Goal: Task Accomplishment & Management: Complete application form

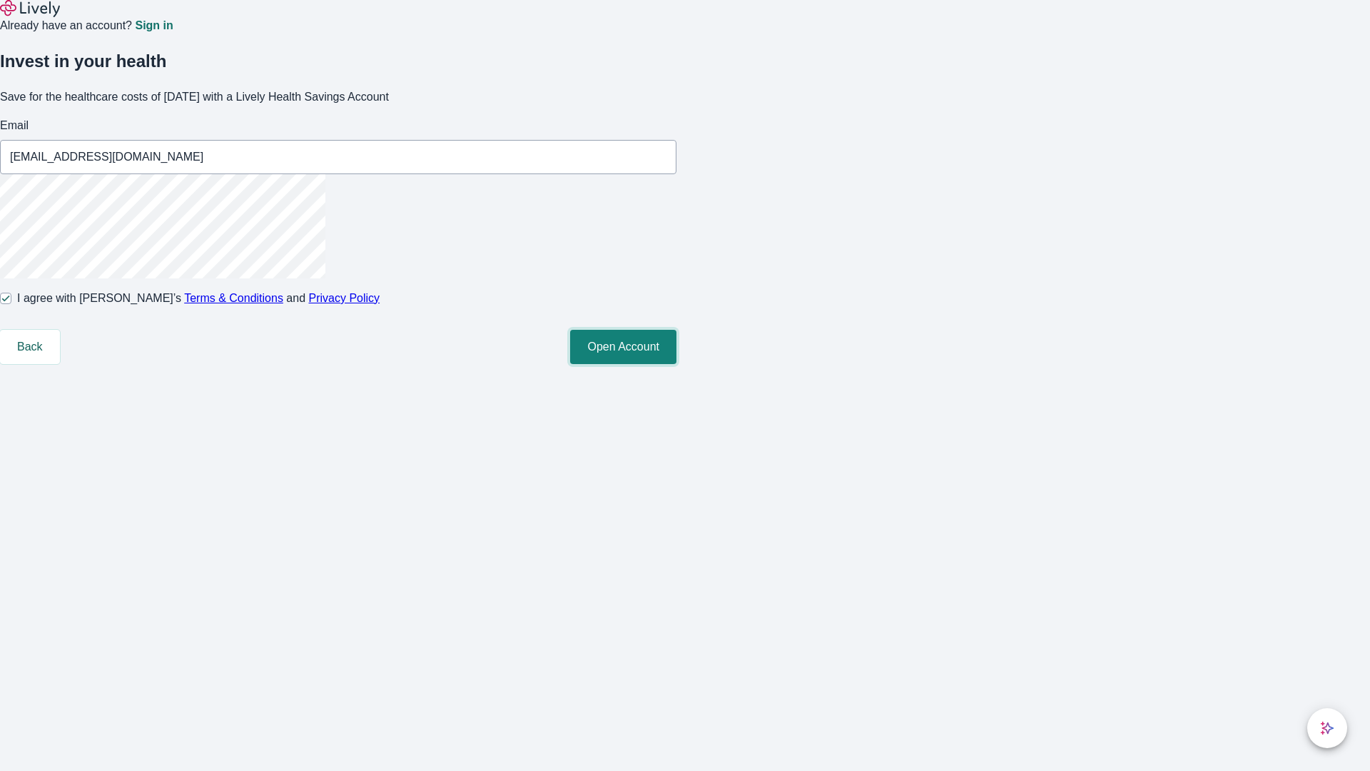
click at [676, 364] on button "Open Account" at bounding box center [623, 347] width 106 height 34
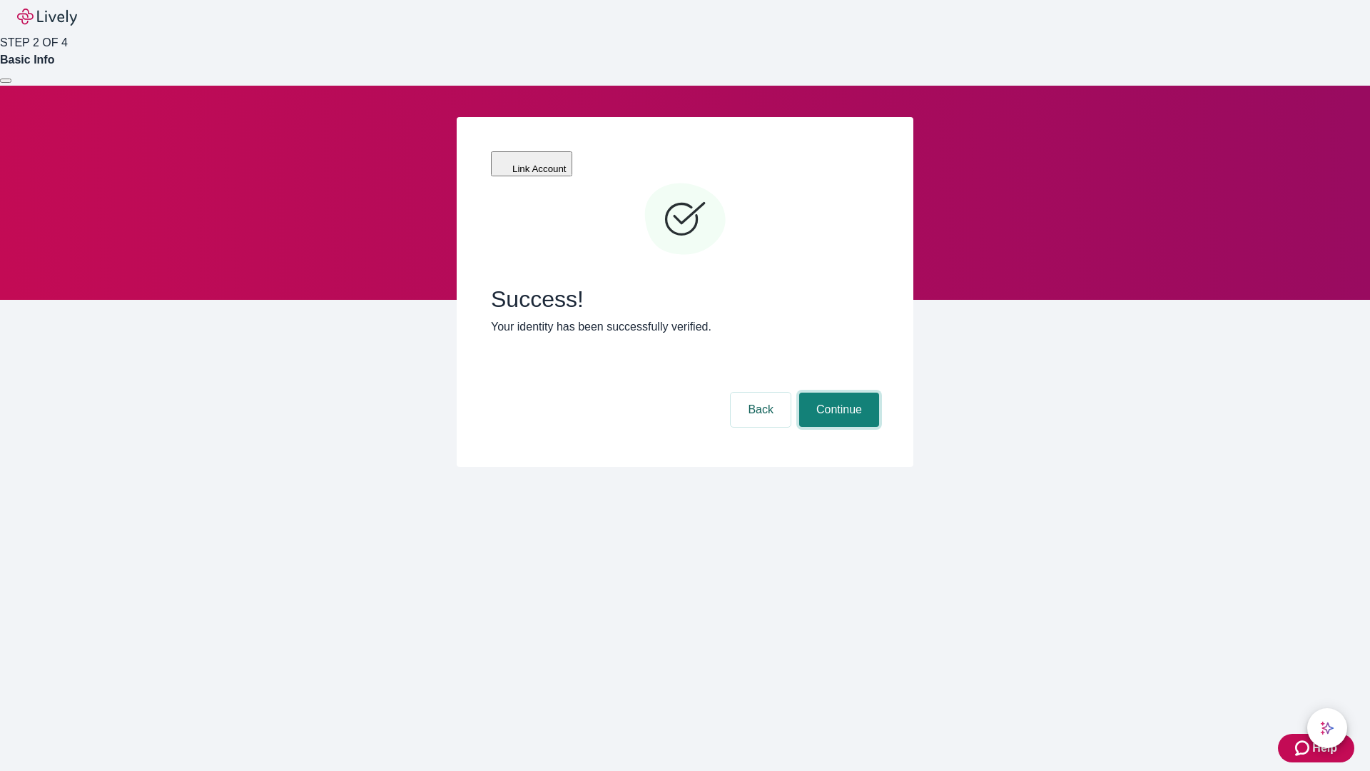
click at [837, 392] on button "Continue" at bounding box center [839, 409] width 80 height 34
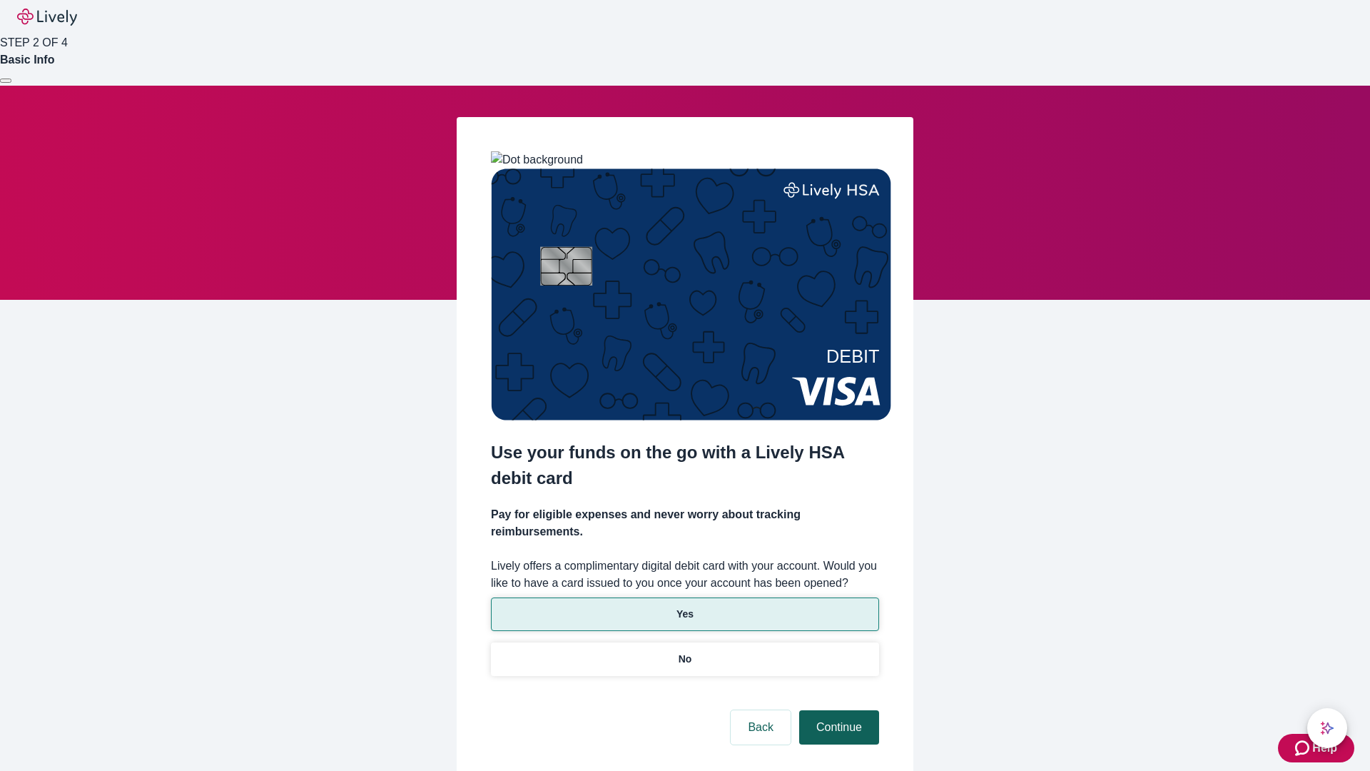
click at [684, 607] on p "Yes" at bounding box center [684, 614] width 17 height 15
click at [837, 710] on button "Continue" at bounding box center [839, 727] width 80 height 34
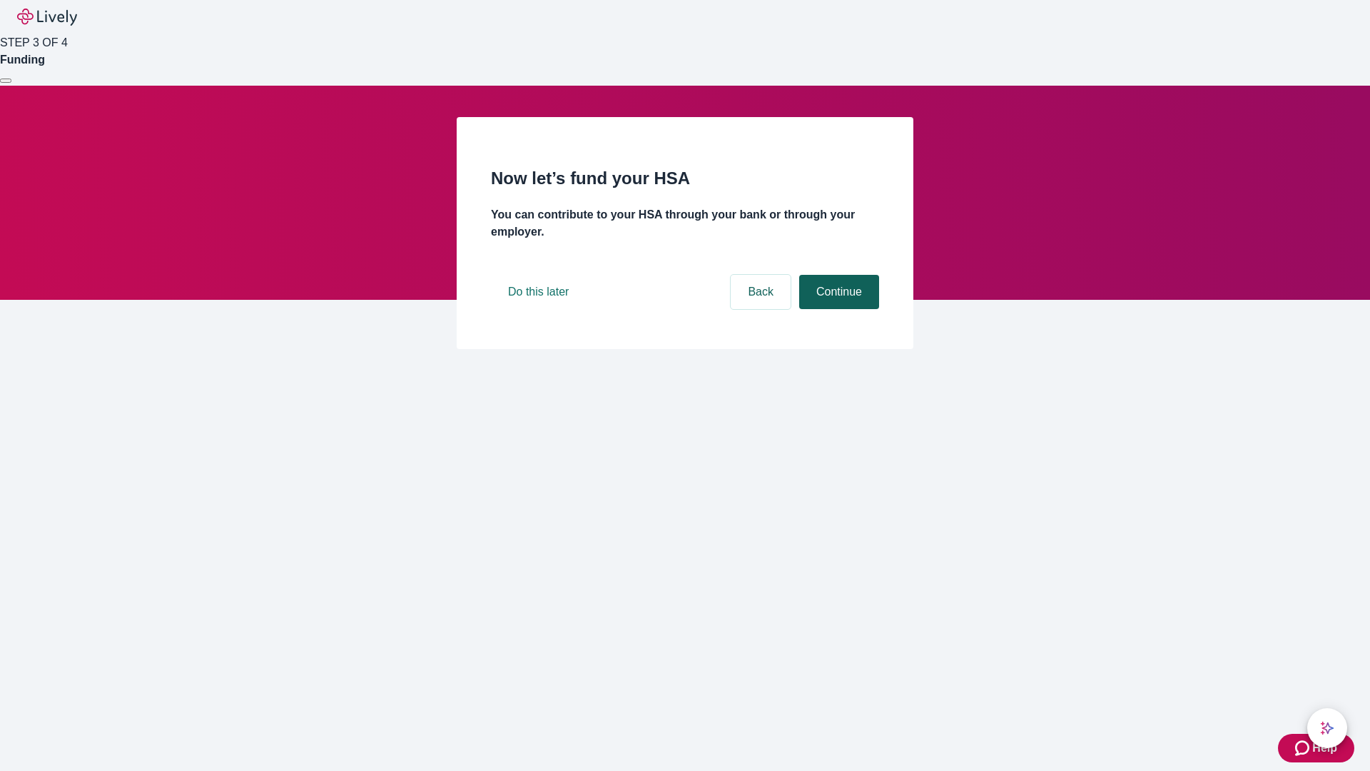
click at [837, 309] on button "Continue" at bounding box center [839, 292] width 80 height 34
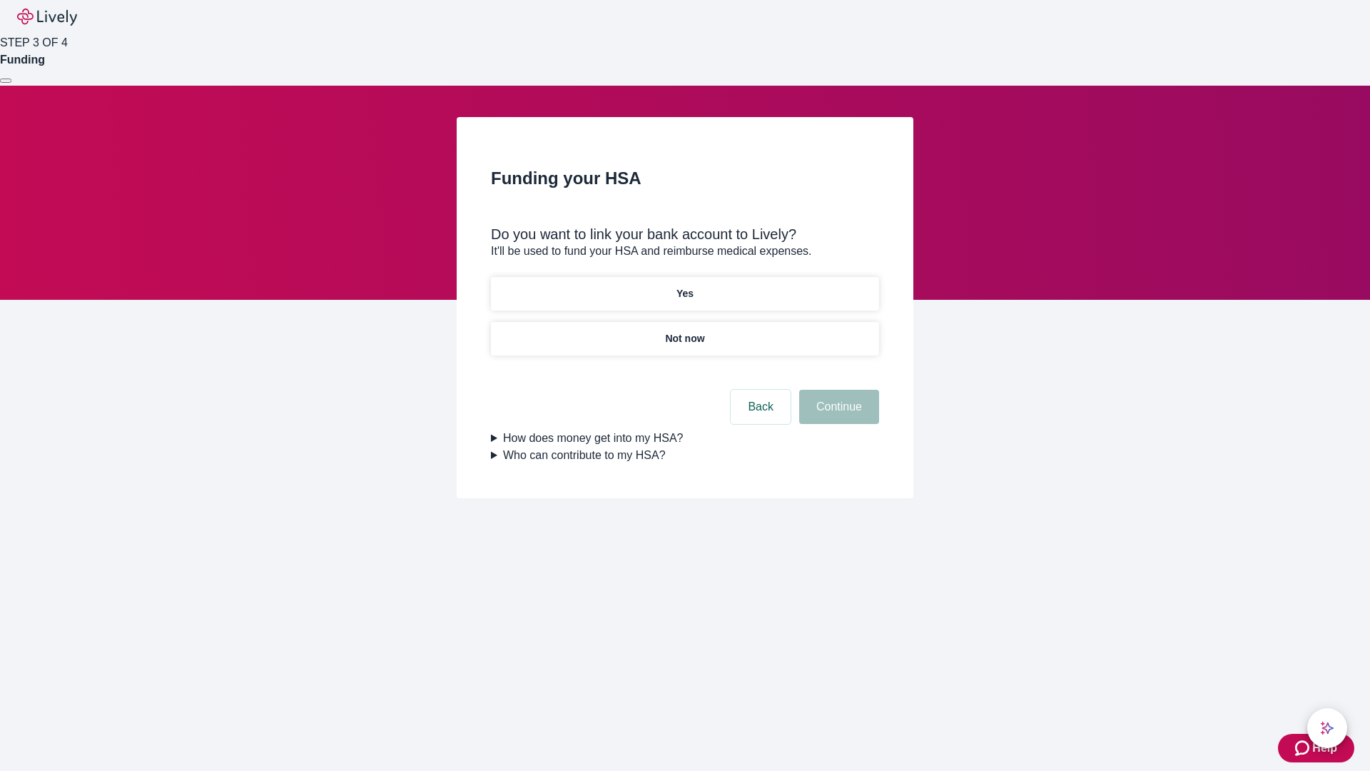
click at [684, 331] on p "Not now" at bounding box center [684, 338] width 39 height 15
click at [837, 415] on button "Continue" at bounding box center [839, 407] width 80 height 34
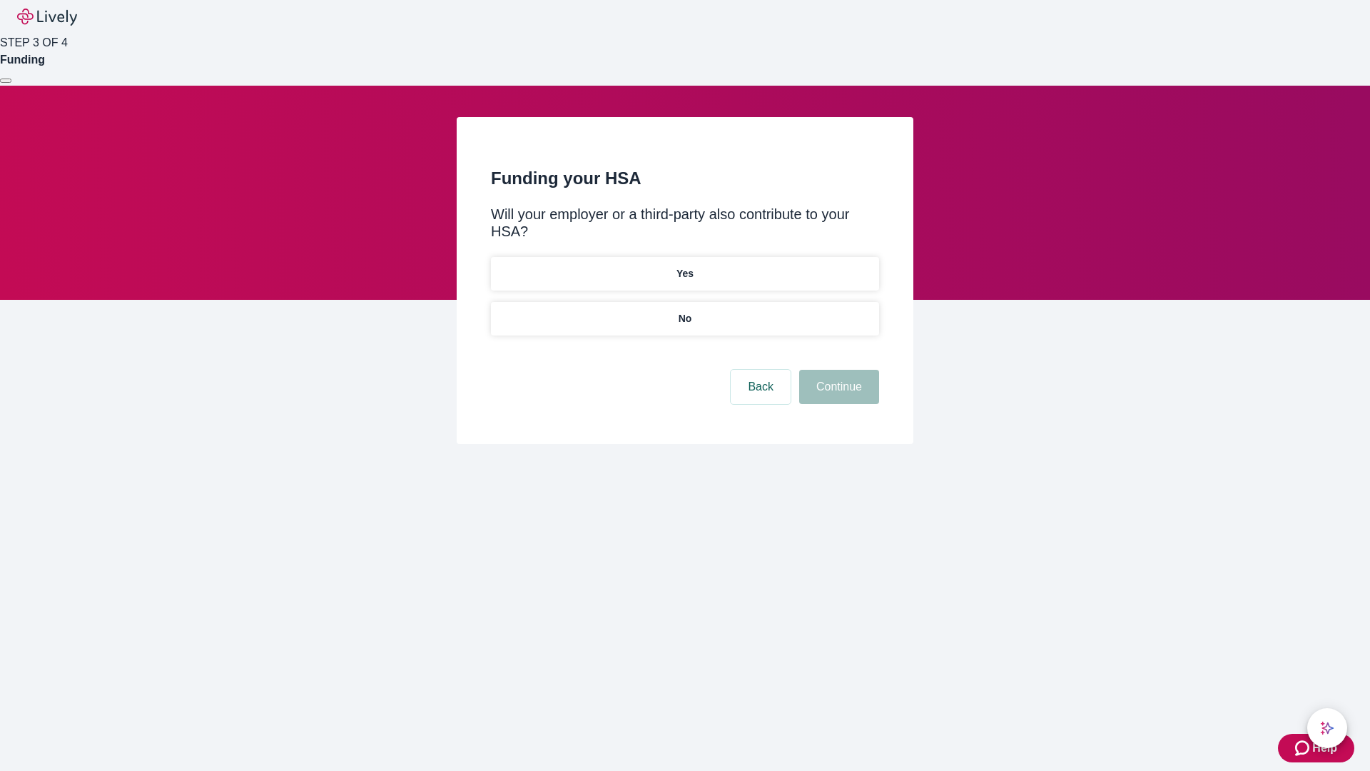
click at [684, 311] on p "No" at bounding box center [686, 318] width 14 height 15
click at [837, 370] on button "Continue" at bounding box center [839, 387] width 80 height 34
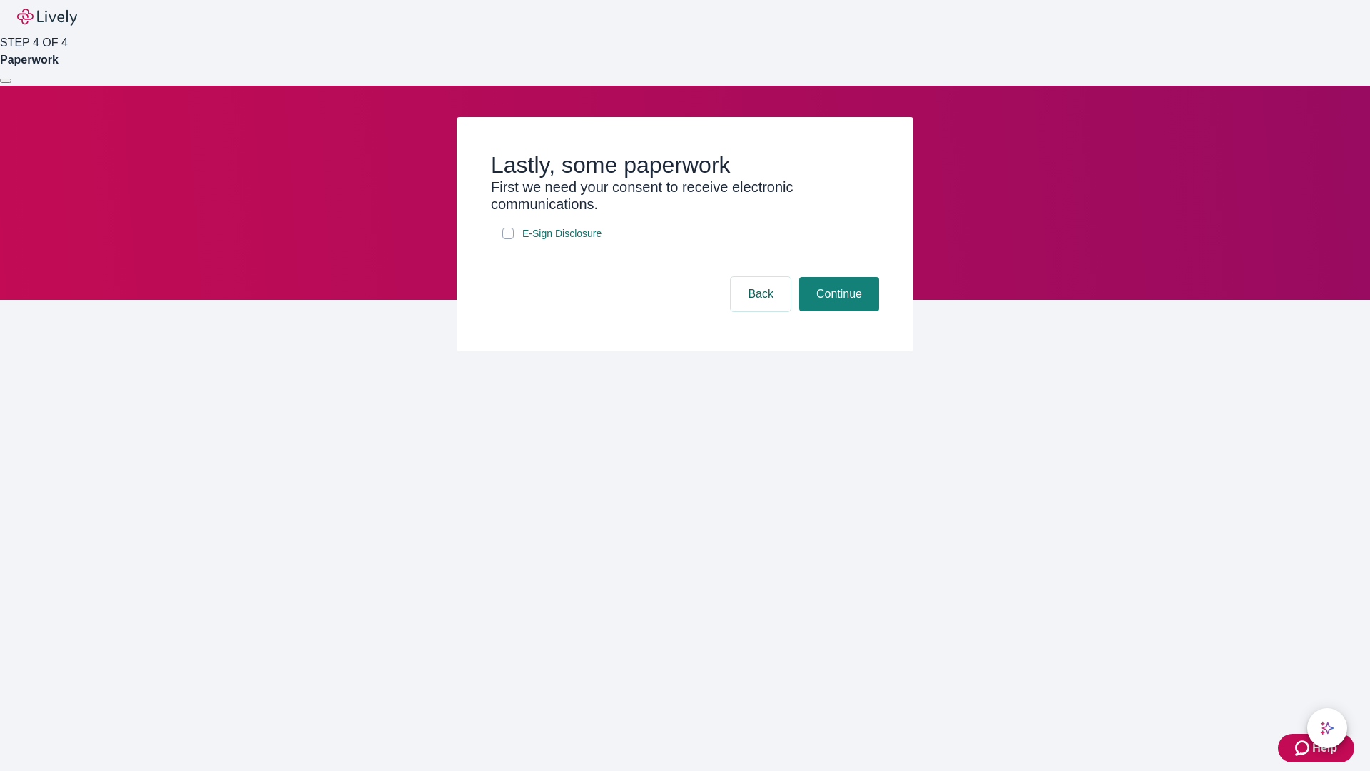
click at [508, 239] on input "E-Sign Disclosure" at bounding box center [507, 233] width 11 height 11
checkbox input "true"
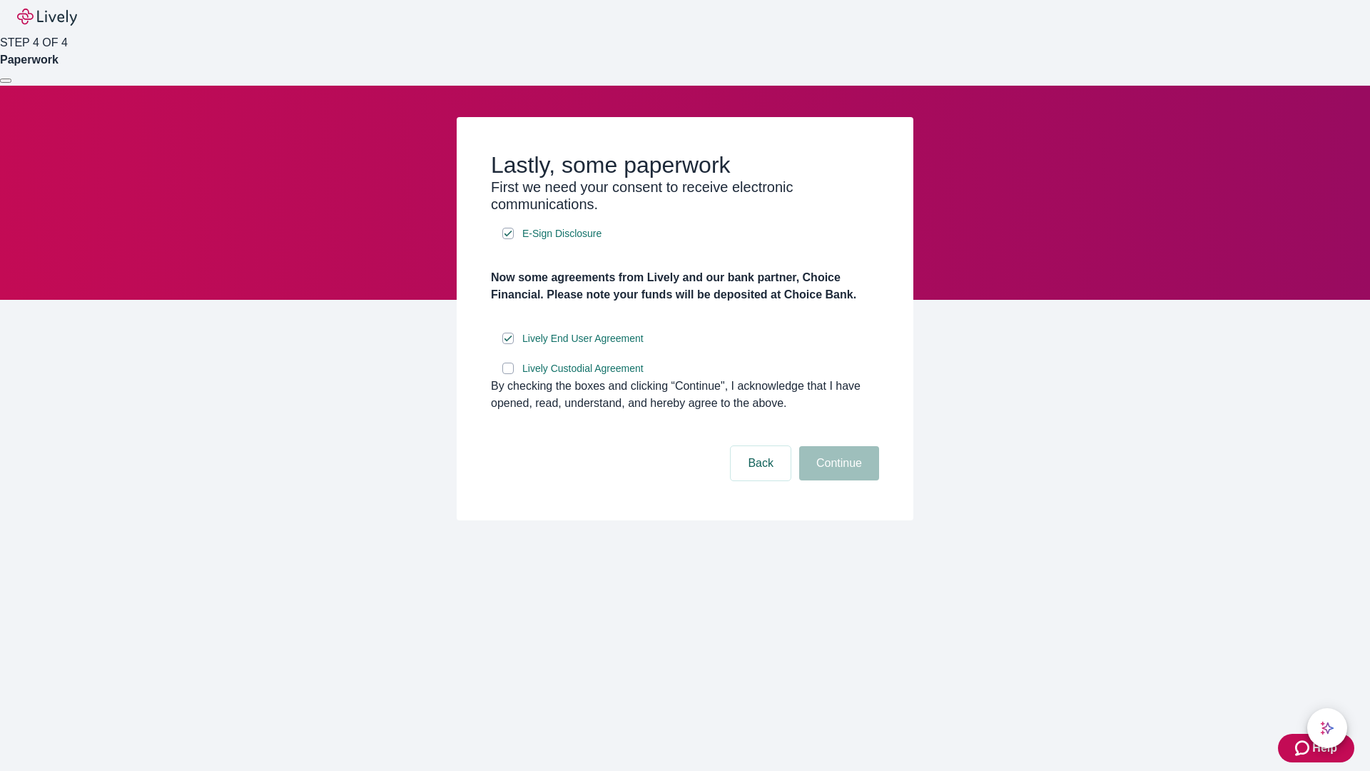
click at [508, 374] on input "Lively Custodial Agreement" at bounding box center [507, 368] width 11 height 11
checkbox input "true"
click at [837, 480] on button "Continue" at bounding box center [839, 463] width 80 height 34
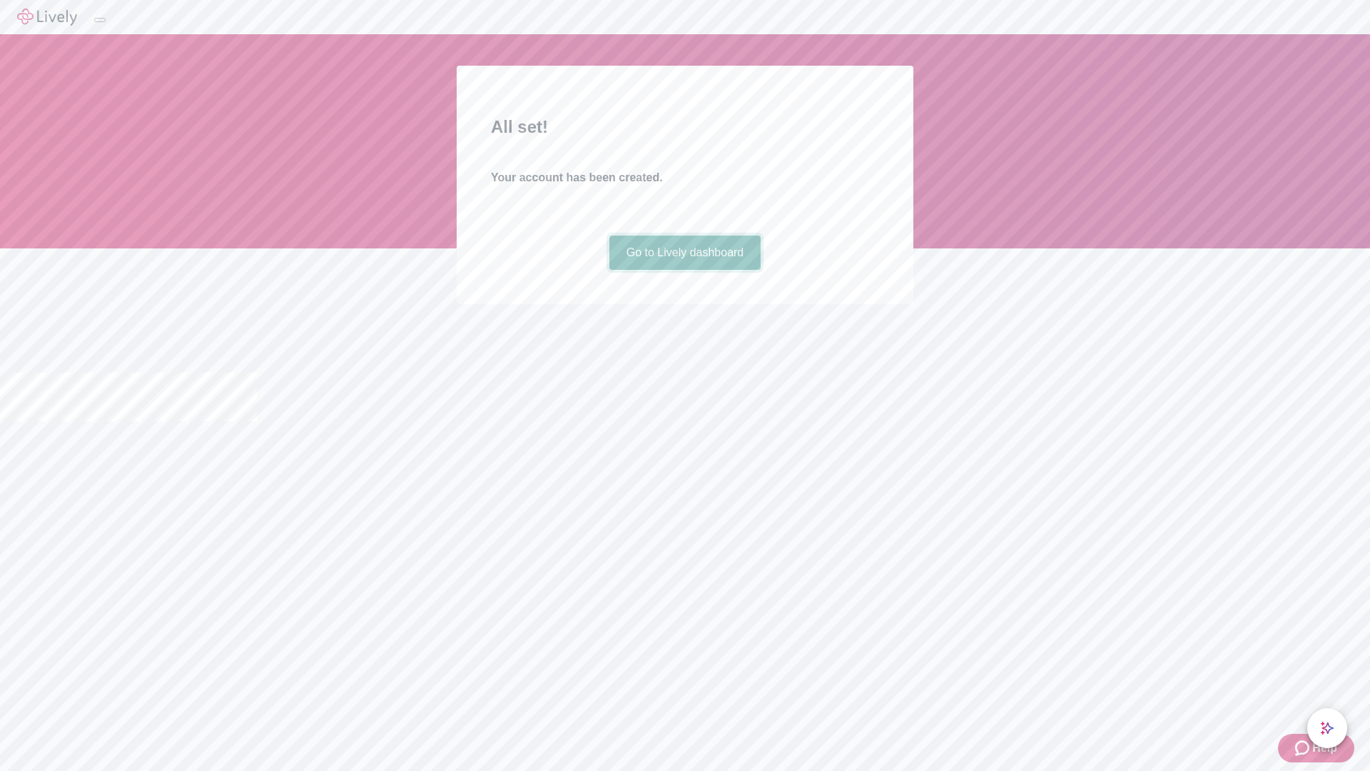
click at [684, 270] on link "Go to Lively dashboard" at bounding box center [685, 252] width 152 height 34
